Goal: Information Seeking & Learning: Find specific fact

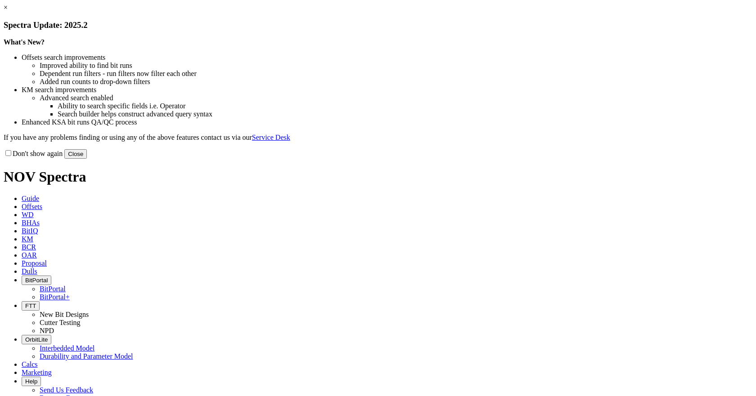
click at [87, 159] on button "Close" at bounding box center [75, 153] width 22 height 9
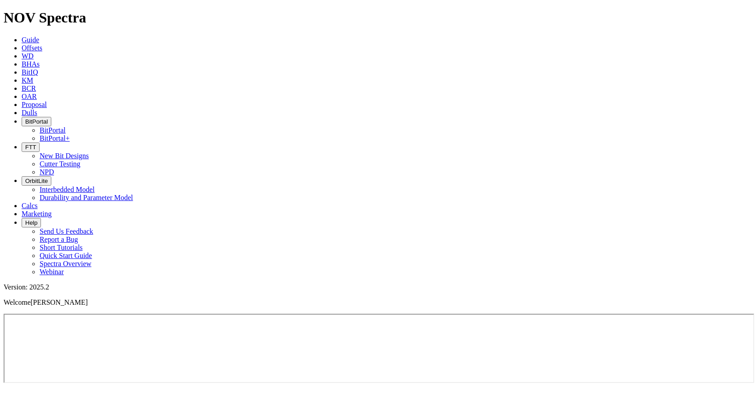
click at [33, 76] on link "KM" at bounding box center [28, 80] width 12 height 8
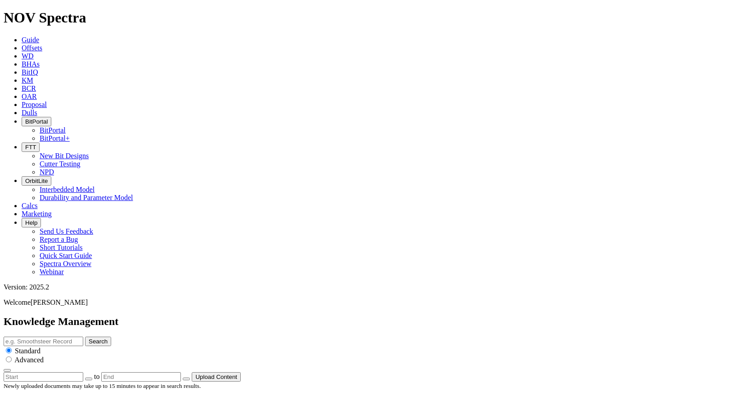
click at [83, 337] on input "text" at bounding box center [44, 341] width 80 height 9
type input ""technical summary""
click at [85, 337] on button "Search" at bounding box center [98, 341] width 26 height 9
click at [12, 357] on input "radio" at bounding box center [9, 360] width 6 height 6
radio input "true"
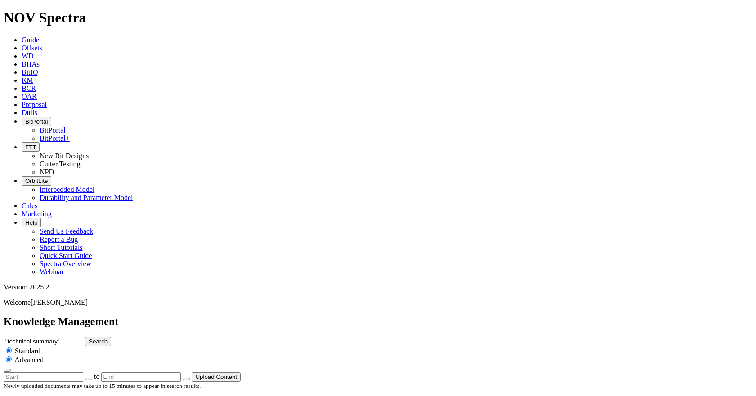
radio input "false"
click at [7, 371] on icon "button" at bounding box center [7, 371] width 0 height 0
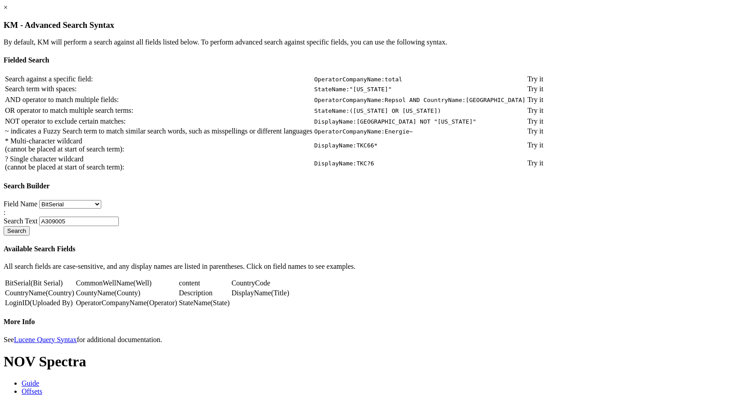
click at [642, 94] on div "× KM - Advanced Search Syntax By default, KM will perform a search against all …" at bounding box center [378, 174] width 748 height 340
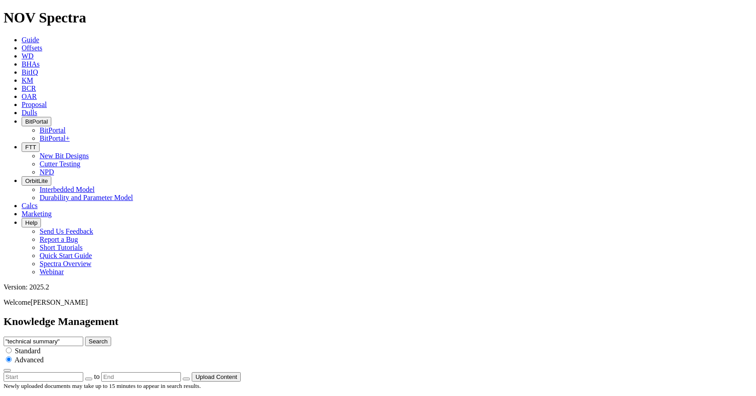
click at [111, 337] on button "Search" at bounding box center [98, 341] width 26 height 9
